Goal: Navigation & Orientation: Go to known website

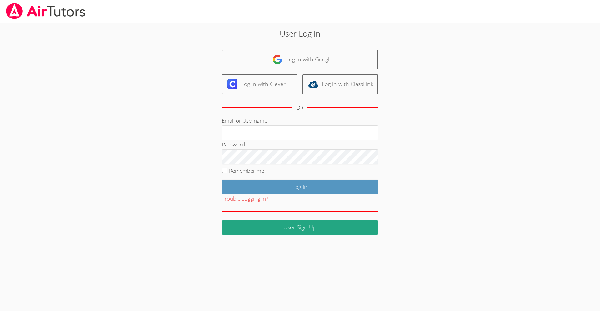
click at [276, 142] on div "Password" at bounding box center [300, 152] width 156 height 24
click at [272, 136] on input "Email or Username" at bounding box center [300, 132] width 156 height 15
type input "n"
type input "mark"
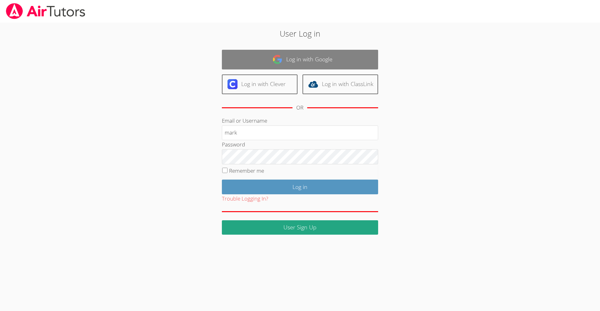
click at [298, 59] on link "Log in with Google" at bounding box center [300, 60] width 156 height 20
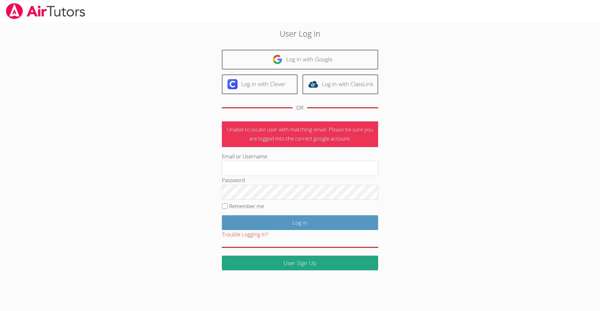
click at [57, 16] on img at bounding box center [45, 11] width 81 height 16
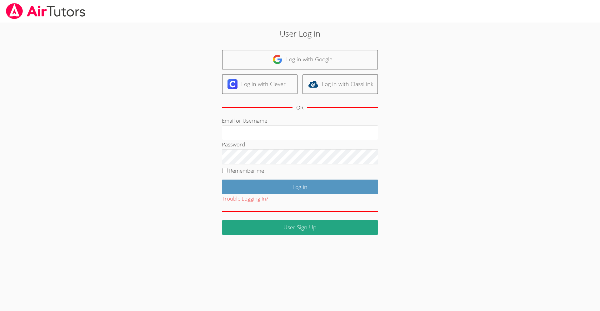
click at [38, 17] on img at bounding box center [45, 11] width 81 height 16
click at [38, 16] on img at bounding box center [45, 11] width 81 height 16
